Goal: Task Accomplishment & Management: Complete application form

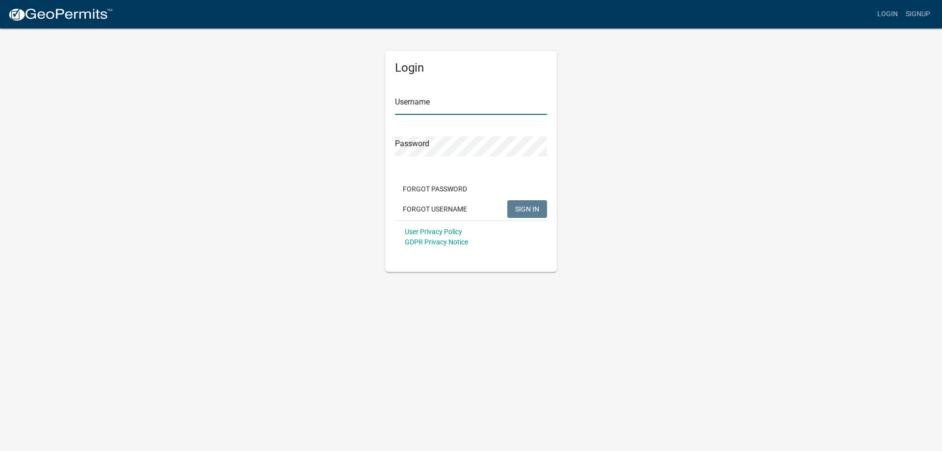
type input "mccarthasauto"
click at [534, 207] on span "SIGN IN" at bounding box center [527, 209] width 24 height 8
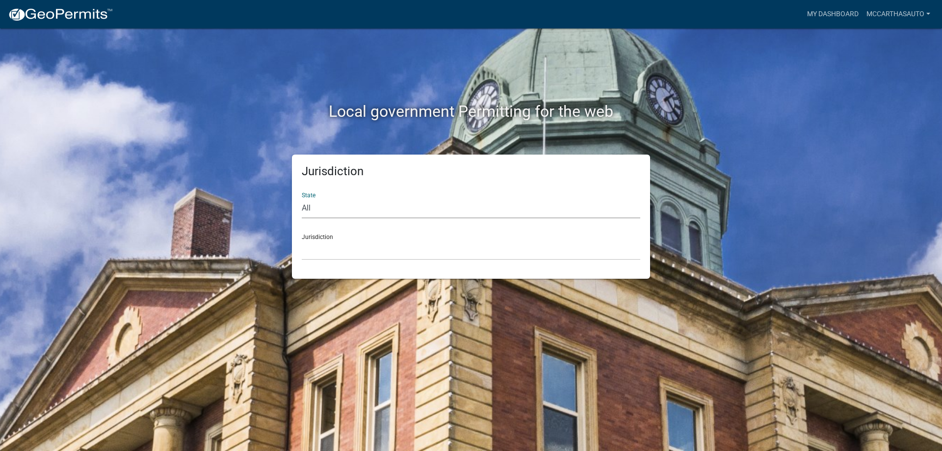
click at [337, 211] on select "All [US_STATE] [US_STATE] [US_STATE] [US_STATE] [US_STATE] [US_STATE] [US_STATE…" at bounding box center [471, 208] width 339 height 20
select select "[US_STATE]"
click at [302, 198] on select "All [US_STATE] [US_STATE] [US_STATE] [US_STATE] [US_STATE] [US_STATE] [US_STATE…" at bounding box center [471, 208] width 339 height 20
click at [379, 249] on select "[GEOGRAPHIC_DATA], [US_STATE][PERSON_NAME][GEOGRAPHIC_DATA], [US_STATE][PERSON_…" at bounding box center [471, 250] width 339 height 20
click at [383, 414] on div "Local government Permitting for the web Jurisdiction State All [US_STATE] [US_S…" at bounding box center [471, 225] width 942 height 451
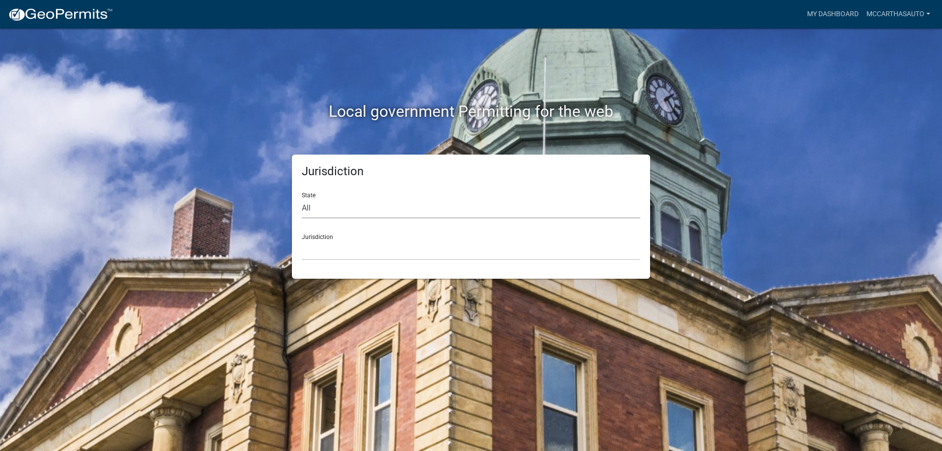
click at [354, 207] on select "All [US_STATE] [US_STATE] [US_STATE] [US_STATE] [US_STATE] [US_STATE] [US_STATE…" at bounding box center [471, 208] width 339 height 20
click at [302, 198] on select "All [US_STATE] [US_STATE] [US_STATE] [US_STATE] [US_STATE] [US_STATE] [US_STATE…" at bounding box center [471, 208] width 339 height 20
click at [351, 256] on select "[GEOGRAPHIC_DATA], [US_STATE][PERSON_NAME][GEOGRAPHIC_DATA], [US_STATE][PERSON_…" at bounding box center [471, 250] width 339 height 20
click at [490, 426] on div "Local government Permitting for the web Jurisdiction State All [US_STATE] [US_S…" at bounding box center [471, 225] width 942 height 451
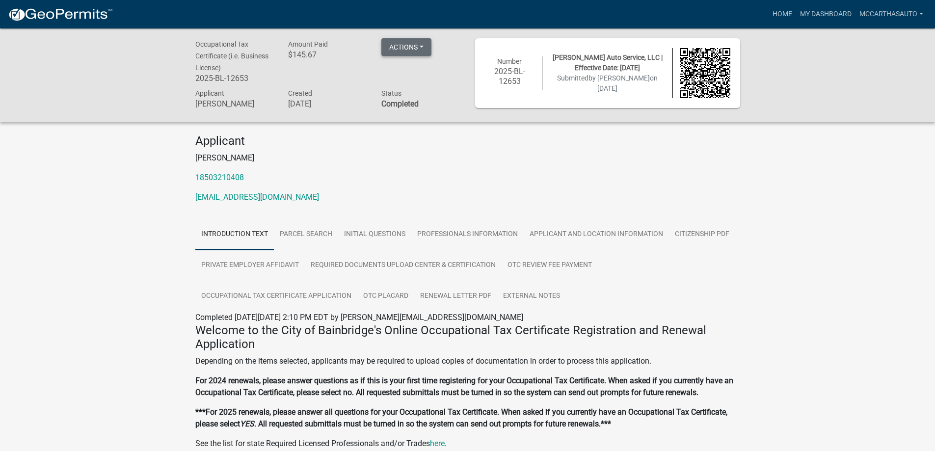
click at [425, 42] on button "Actions" at bounding box center [406, 47] width 50 height 18
click at [411, 121] on link "Renew" at bounding box center [420, 120] width 79 height 24
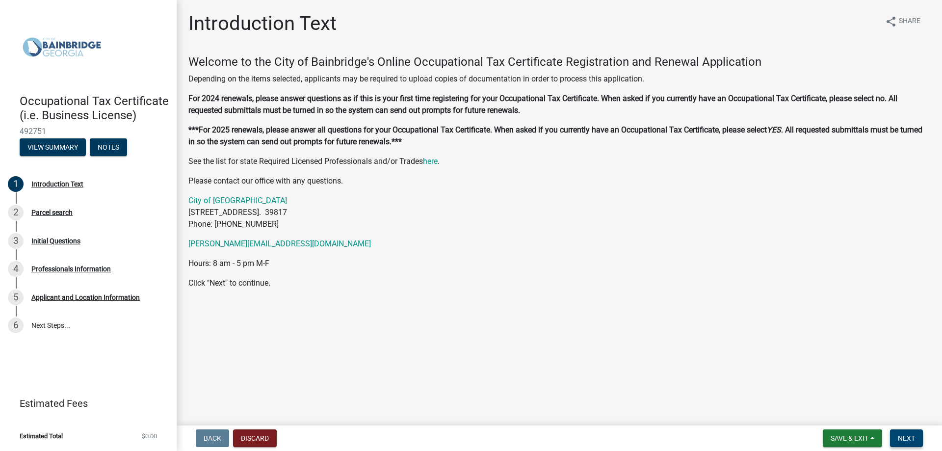
click at [908, 439] on span "Next" at bounding box center [906, 438] width 17 height 8
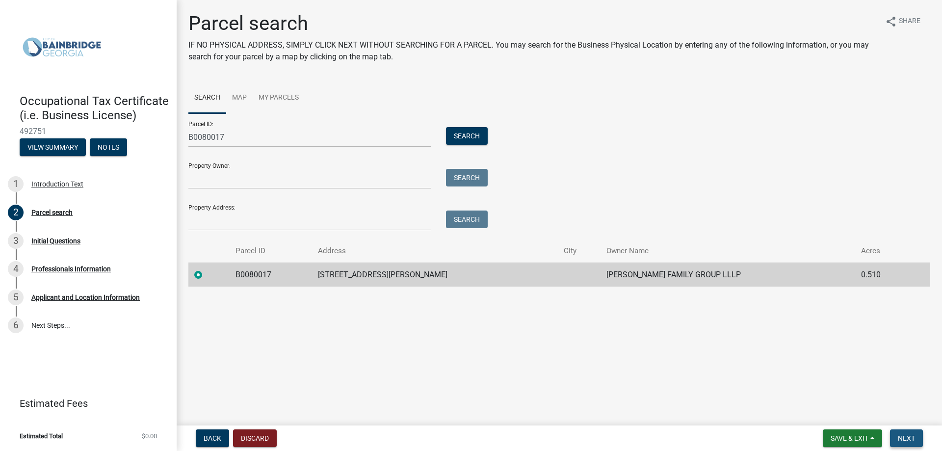
click at [908, 434] on span "Next" at bounding box center [906, 438] width 17 height 8
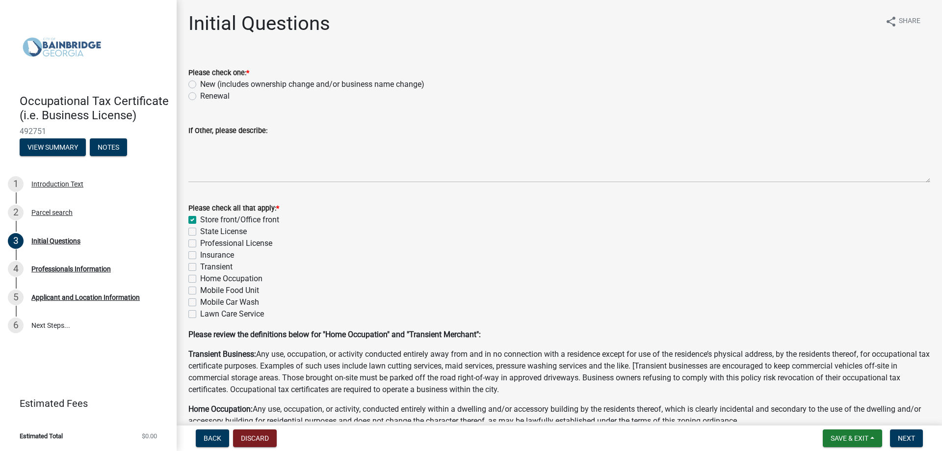
click at [200, 99] on label "Renewal" at bounding box center [214, 96] width 29 height 12
click at [200, 97] on input "Renewal" at bounding box center [203, 93] width 6 height 6
radio input "true"
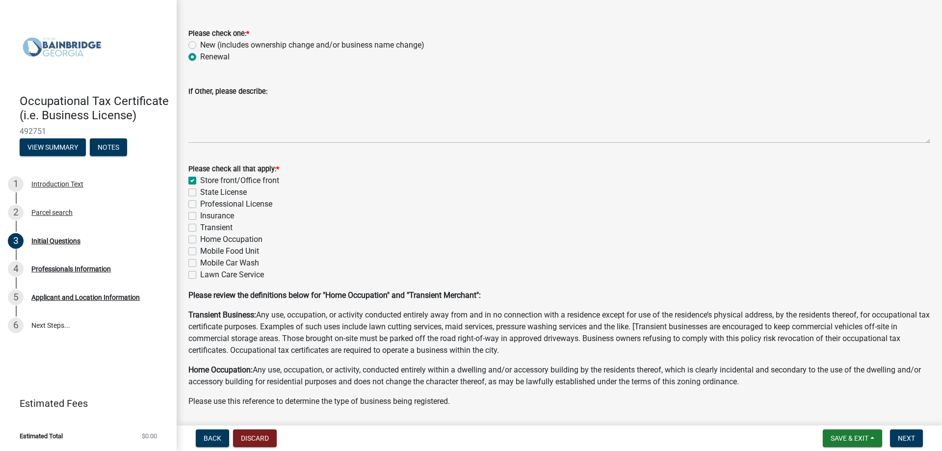
scroll to position [22, 0]
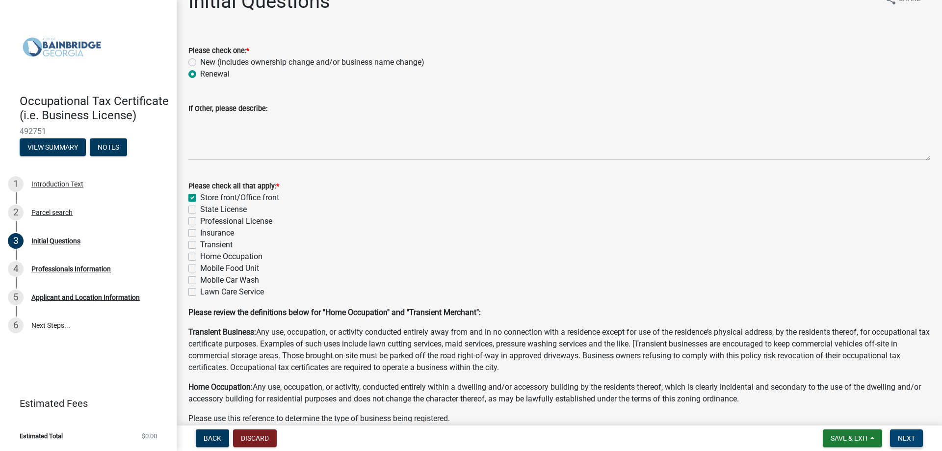
click at [905, 439] on span "Next" at bounding box center [906, 438] width 17 height 8
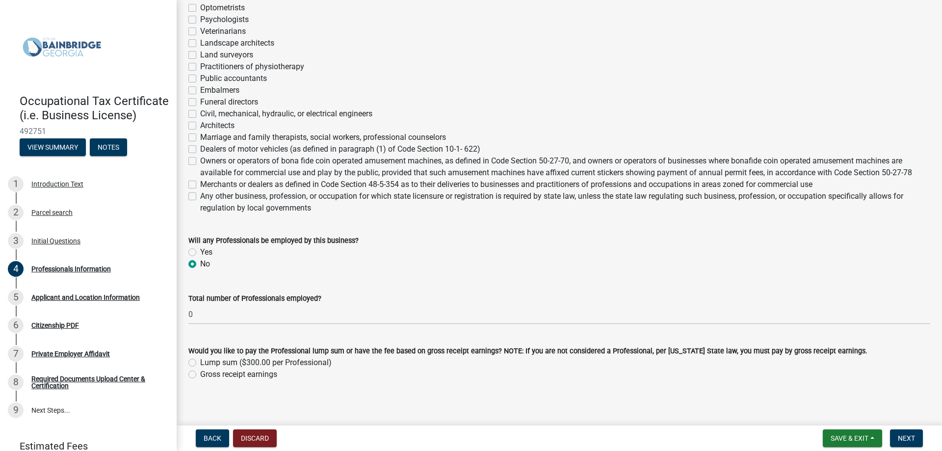
scroll to position [320, 0]
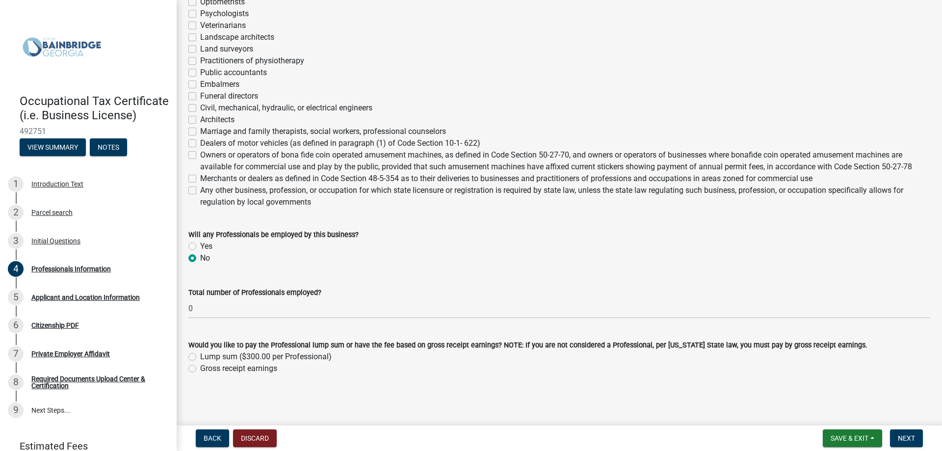
click at [200, 370] on label "Gross receipt earnings" at bounding box center [238, 369] width 77 height 12
click at [200, 369] on input "Gross receipt earnings" at bounding box center [203, 366] width 6 height 6
radio input "true"
click at [907, 440] on span "Next" at bounding box center [906, 438] width 17 height 8
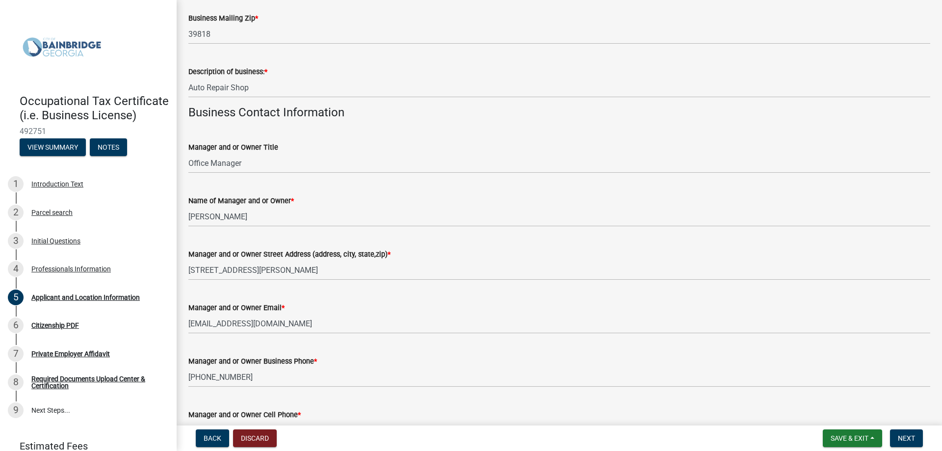
scroll to position [344, 0]
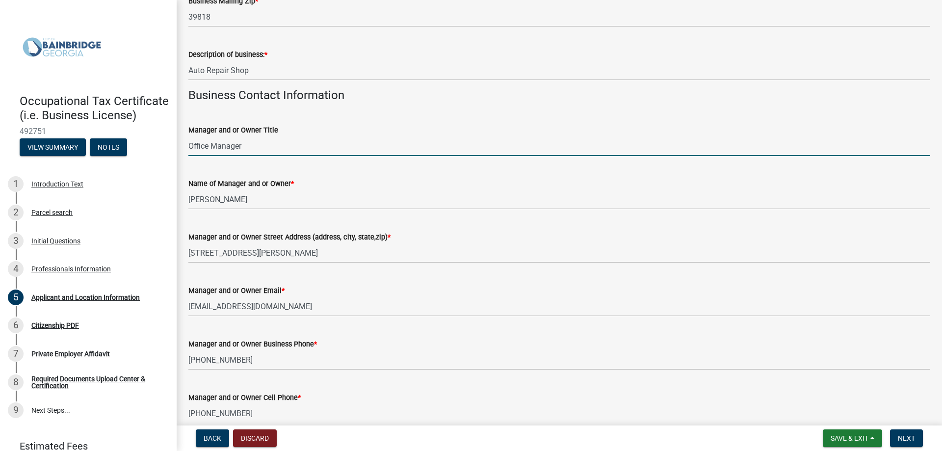
click at [261, 149] on input "Office Manager" at bounding box center [559, 146] width 742 height 20
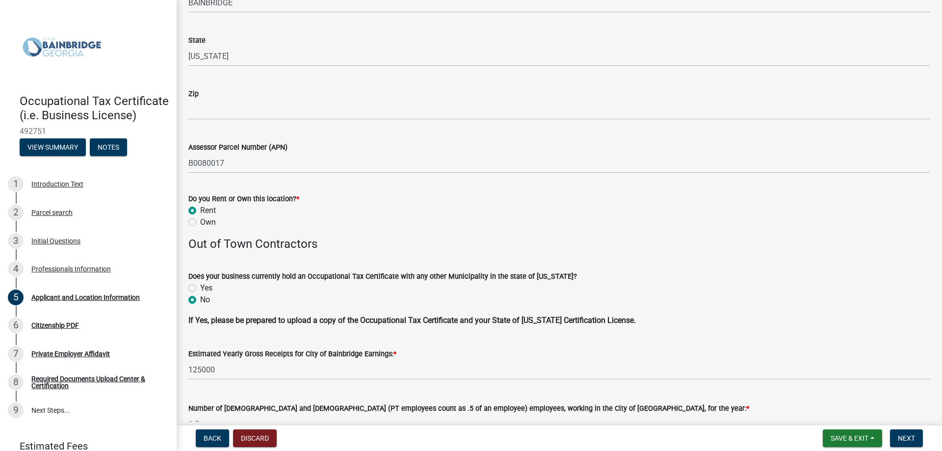
scroll to position [932, 0]
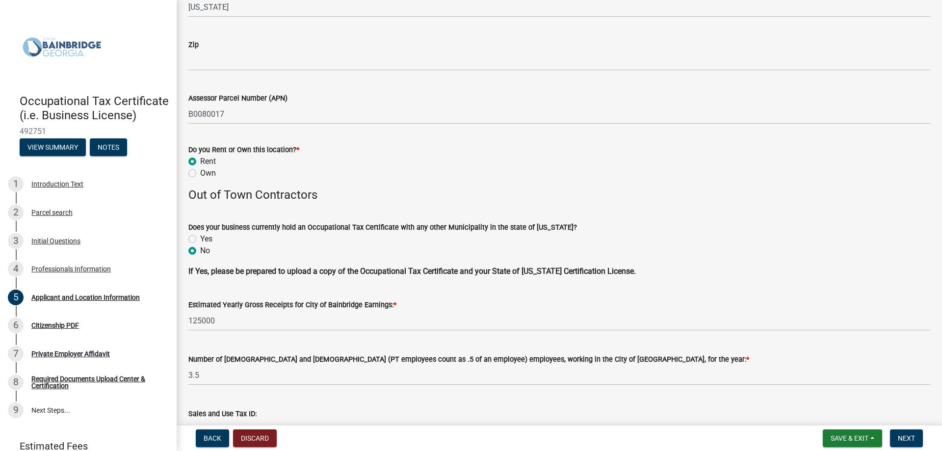
click at [200, 239] on label "Yes" at bounding box center [206, 239] width 12 height 12
click at [200, 239] on input "Yes" at bounding box center [203, 236] width 6 height 6
radio input "true"
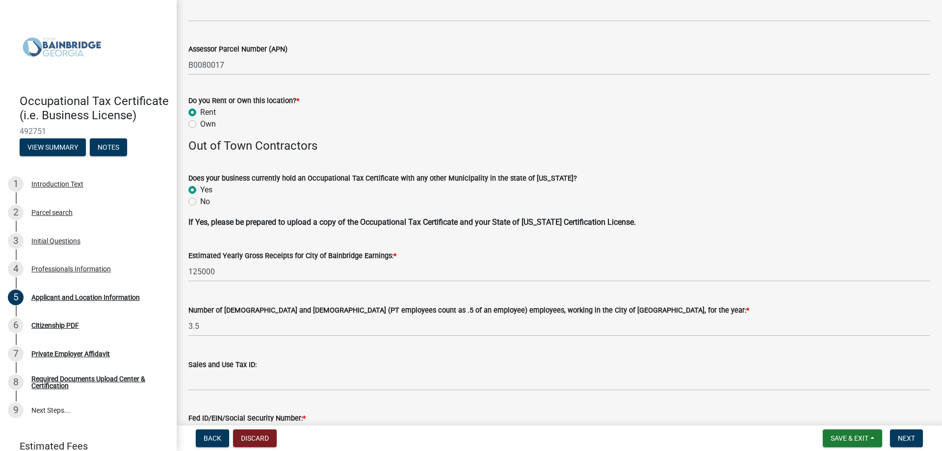
click at [200, 201] on label "No" at bounding box center [205, 202] width 10 height 12
click at [200, 201] on input "No" at bounding box center [203, 199] width 6 height 6
radio input "true"
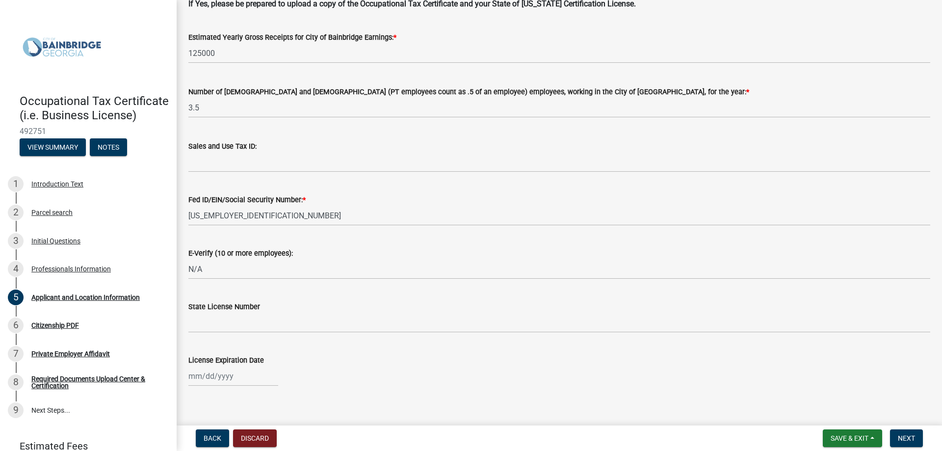
scroll to position [1212, 0]
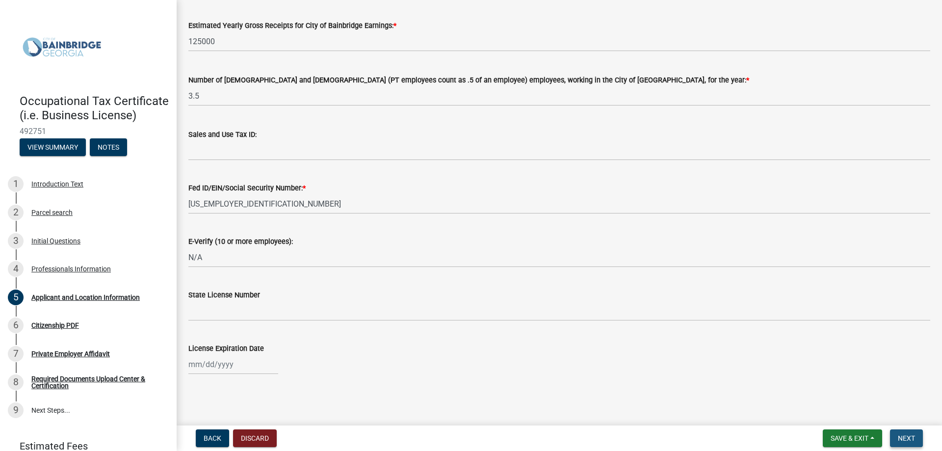
click at [909, 439] on span "Next" at bounding box center [906, 438] width 17 height 8
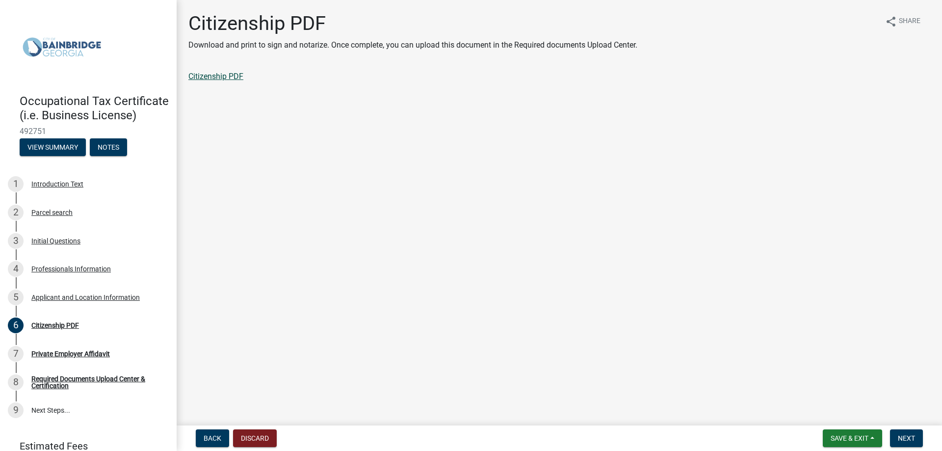
click at [207, 76] on link "Citizenship PDF" at bounding box center [215, 76] width 55 height 9
click at [913, 440] on span "Next" at bounding box center [906, 438] width 17 height 8
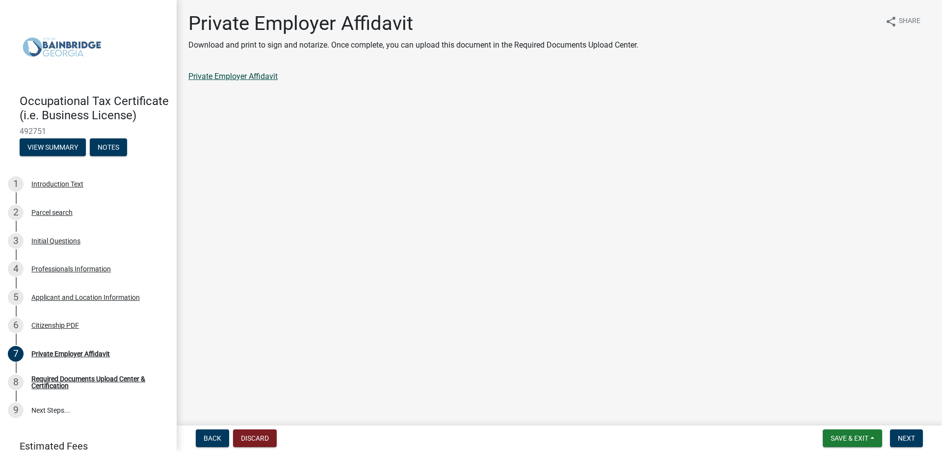
click at [240, 78] on link "Private Employer Affidavit" at bounding box center [232, 76] width 89 height 9
click at [912, 435] on span "Next" at bounding box center [906, 438] width 17 height 8
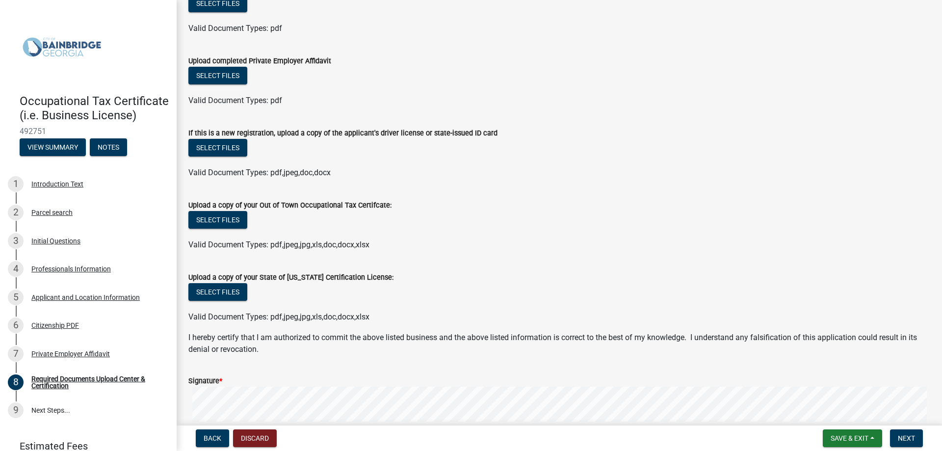
scroll to position [235, 0]
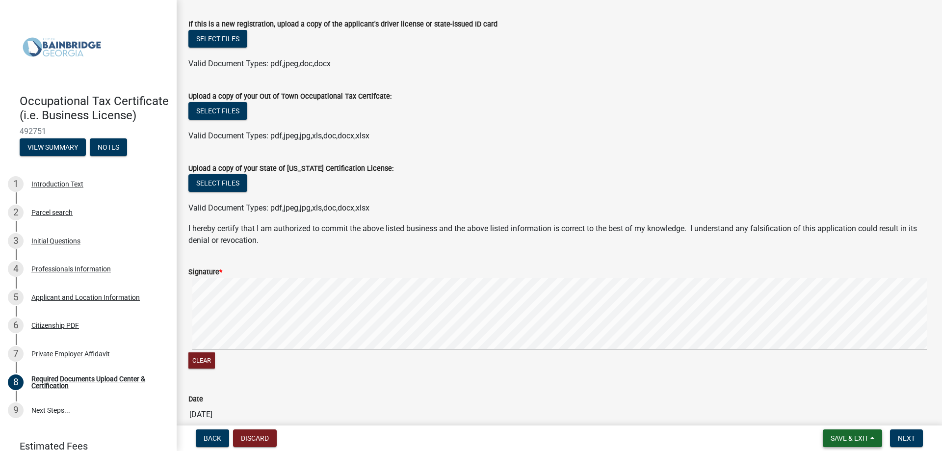
click at [850, 439] on span "Save & Exit" at bounding box center [850, 438] width 38 height 8
click at [837, 386] on button "Save" at bounding box center [843, 389] width 79 height 24
